Goal: Find specific page/section: Find specific page/section

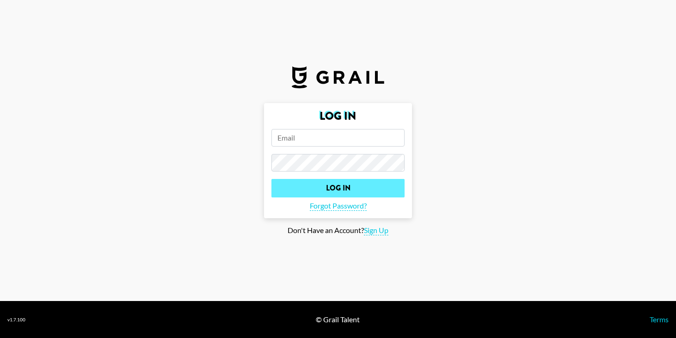
type input "[EMAIL_ADDRESS][DOMAIN_NAME]"
click at [317, 190] on input "Log In" at bounding box center [337, 188] width 133 height 18
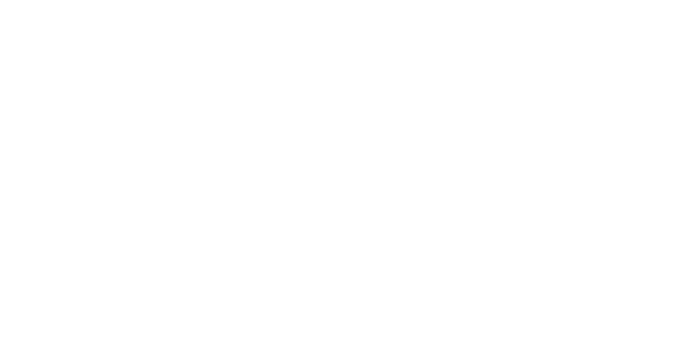
select select "Song"
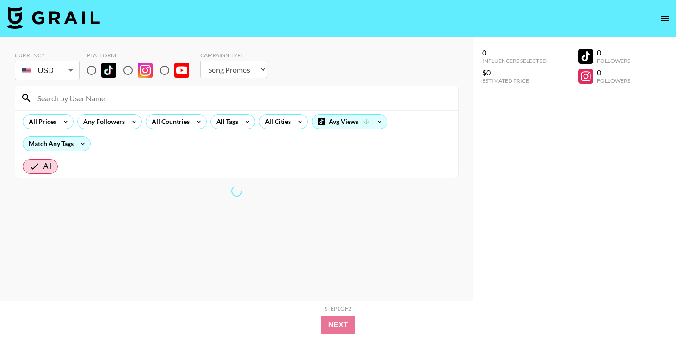
click at [69, 101] on input at bounding box center [242, 98] width 420 height 15
click at [89, 72] on input "radio" at bounding box center [91, 70] width 19 height 19
radio input "true"
click at [91, 71] on input "radio" at bounding box center [91, 70] width 19 height 19
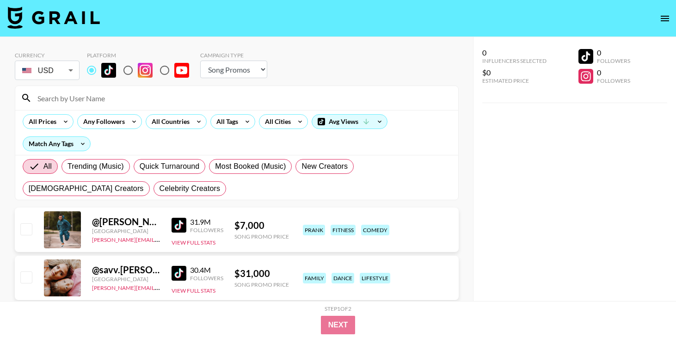
click at [83, 97] on input at bounding box center [242, 98] width 420 height 15
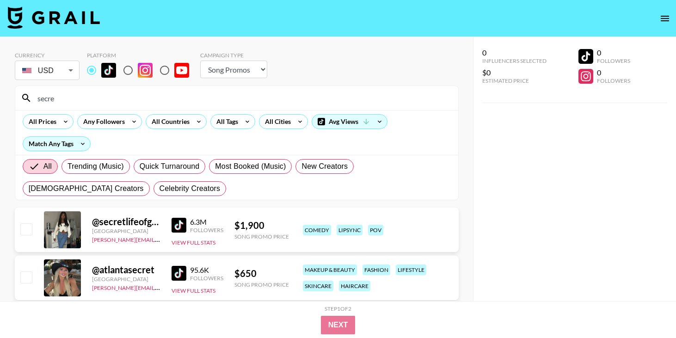
type input "secret"
